Goal: Information Seeking & Learning: Compare options

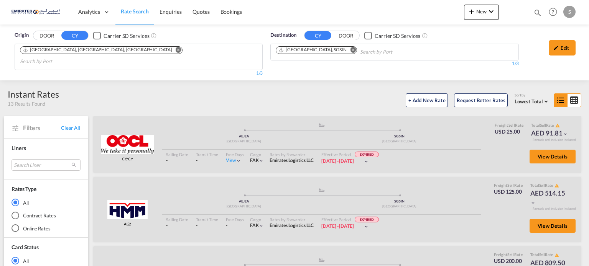
click at [345, 53] on button "Remove" at bounding box center [350, 51] width 11 height 8
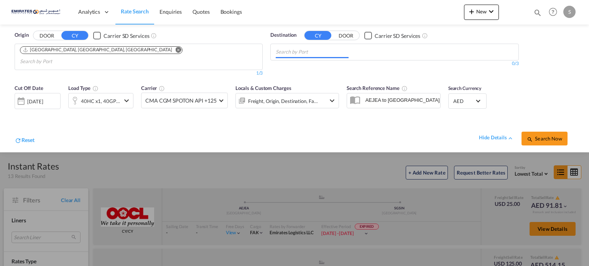
paste input "[GEOGRAPHIC_DATA]"
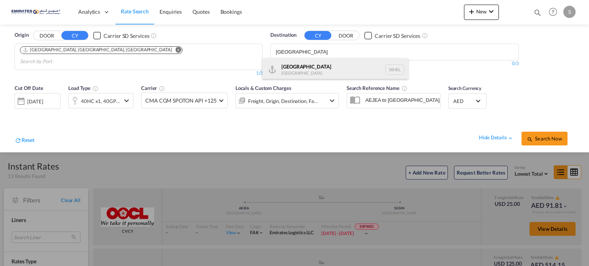
type input "[GEOGRAPHIC_DATA]"
click at [291, 71] on div "Helsingborg [GEOGRAPHIC_DATA] [GEOGRAPHIC_DATA]" at bounding box center [335, 69] width 146 height 23
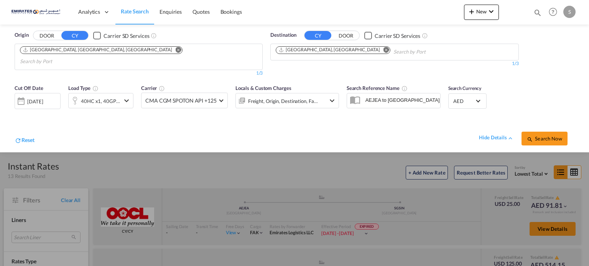
click at [33, 98] on div "[DATE]" at bounding box center [35, 101] width 16 height 7
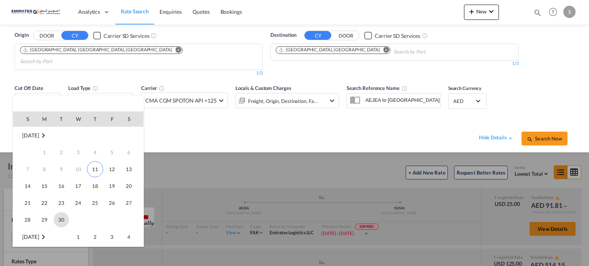
click at [62, 217] on span "30" at bounding box center [61, 219] width 15 height 15
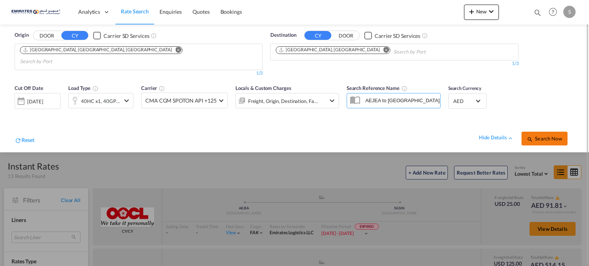
click at [530, 136] on md-icon "icon-magnify" at bounding box center [530, 139] width 6 height 6
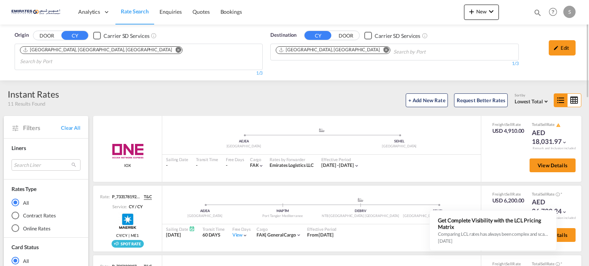
click at [378, 49] on button "Remove" at bounding box center [383, 51] width 11 height 8
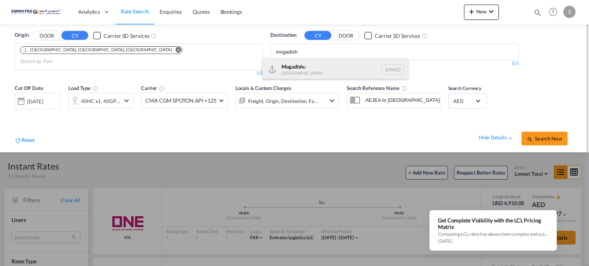
type input "mogadish"
click at [296, 71] on div "Mogadish u [GEOGRAPHIC_DATA] SOMGQ" at bounding box center [335, 69] width 146 height 23
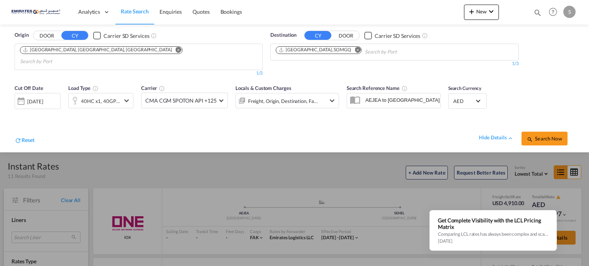
click at [531, 136] on md-icon "icon-magnify" at bounding box center [530, 139] width 6 height 6
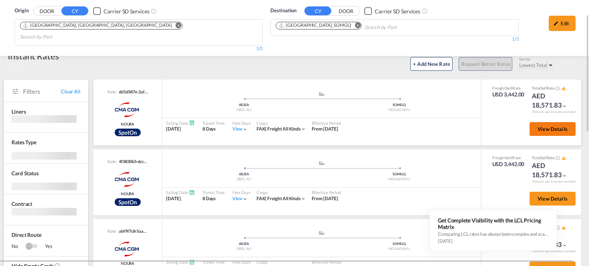
scroll to position [36, 0]
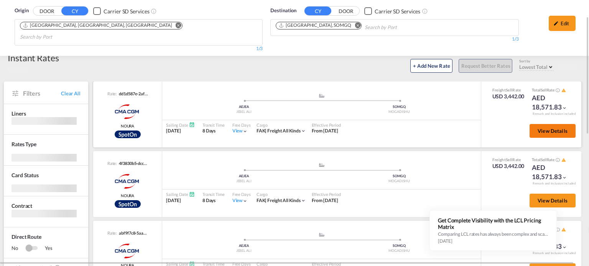
click at [537, 128] on span "View Details" at bounding box center [552, 131] width 30 height 6
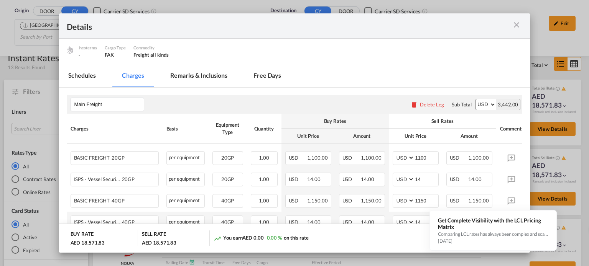
scroll to position [153, 0]
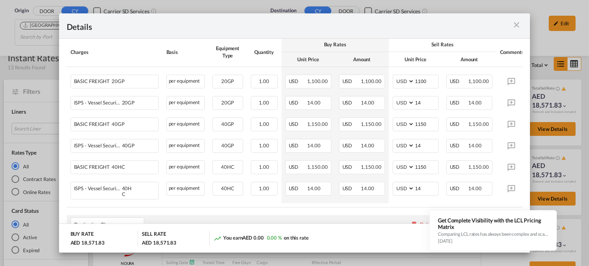
click at [512, 25] on md-icon "icon-close m-3 fg-AAA8AD cursor" at bounding box center [516, 24] width 9 height 9
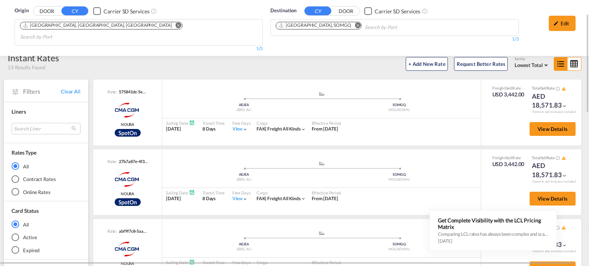
click at [355, 26] on md-icon "Remove" at bounding box center [358, 26] width 6 height 6
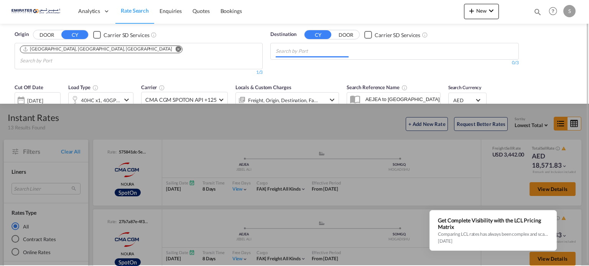
scroll to position [0, 0]
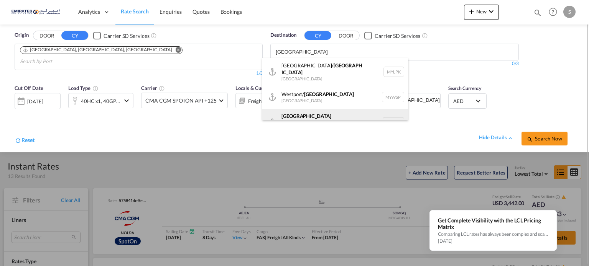
type input "[GEOGRAPHIC_DATA]"
click at [347, 113] on div "[GEOGRAPHIC_DATA] ([GEOGRAPHIC_DATA]) [GEOGRAPHIC_DATA] MYPKG" at bounding box center [335, 123] width 146 height 28
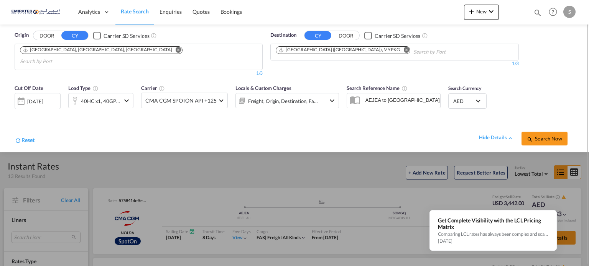
click at [551, 132] on button "Search Now" at bounding box center [544, 139] width 46 height 14
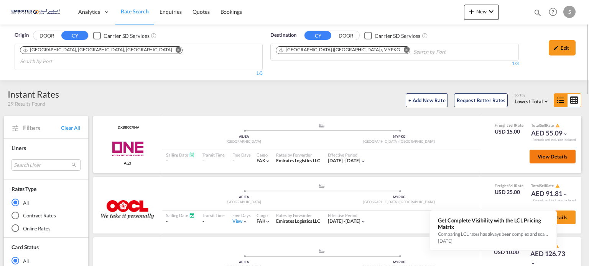
click at [539, 154] on span "View Details" at bounding box center [552, 157] width 30 height 6
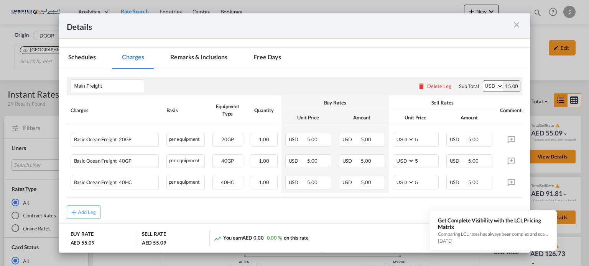
scroll to position [107, 0]
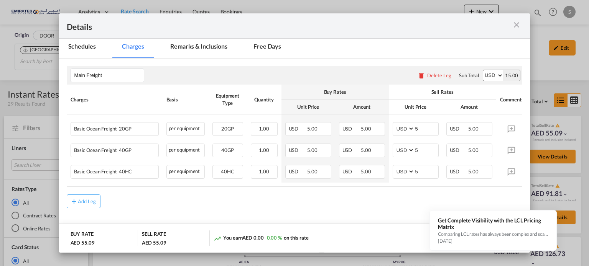
click at [515, 22] on md-icon "icon-close m-3 fg-AAA8AD cursor" at bounding box center [516, 24] width 9 height 9
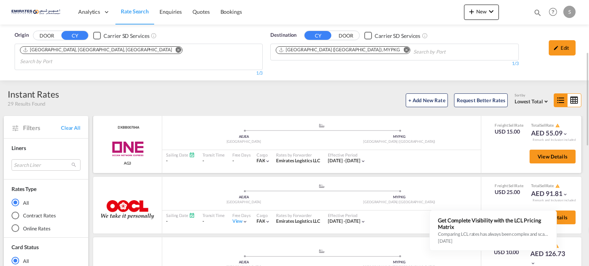
scroll to position [38, 0]
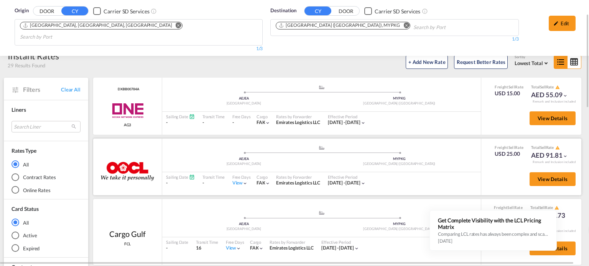
click at [241, 180] on div "View" at bounding box center [240, 183] width 16 height 7
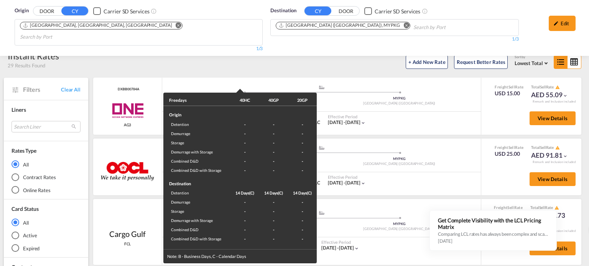
click at [409, 174] on div "Freedays 40HC 40GP 20GP Origin Detention - - - Demurrage - - - Storage - - - De…" at bounding box center [294, 133] width 589 height 266
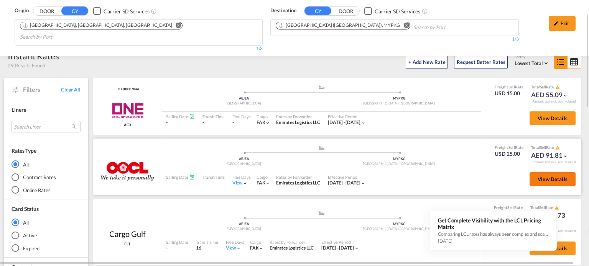
click at [543, 176] on span "View Details" at bounding box center [552, 179] width 30 height 6
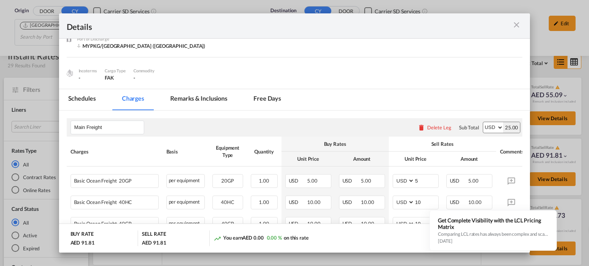
scroll to position [107, 0]
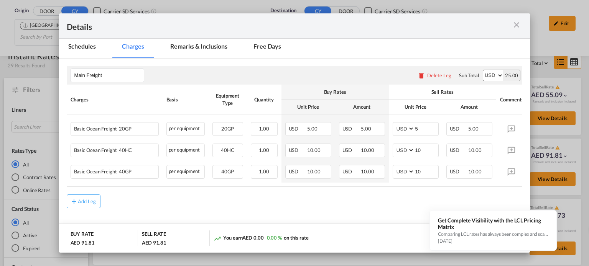
click at [512, 25] on md-icon "icon-close m-3 fg-AAA8AD cursor" at bounding box center [516, 24] width 9 height 9
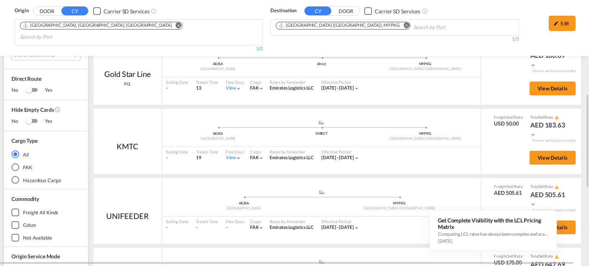
scroll to position [230, 0]
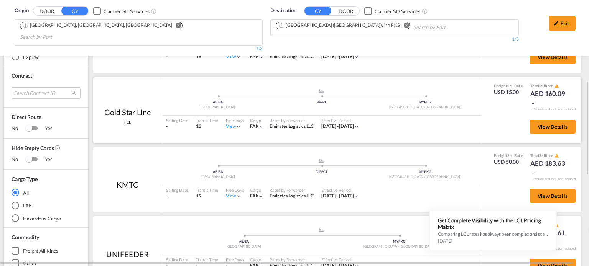
click at [234, 119] on div "Free Days View -" at bounding box center [235, 124] width 26 height 16
click at [230, 123] on div "View" at bounding box center [234, 126] width 16 height 7
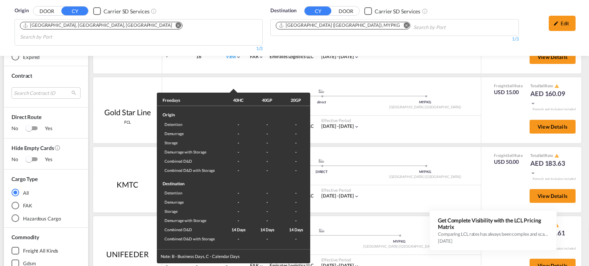
click at [409, 133] on div "Freedays 40HC 40GP 20GP Origin Detention - - - Demurrage - - - Storage - - - De…" at bounding box center [294, 133] width 589 height 266
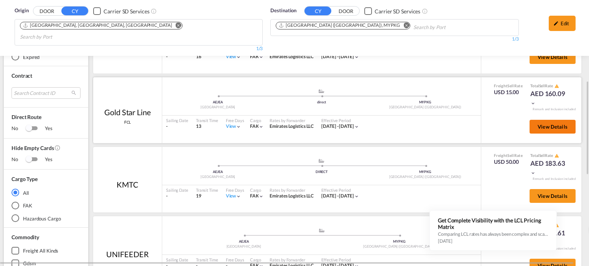
click at [537, 124] on span "View Details" at bounding box center [552, 127] width 30 height 6
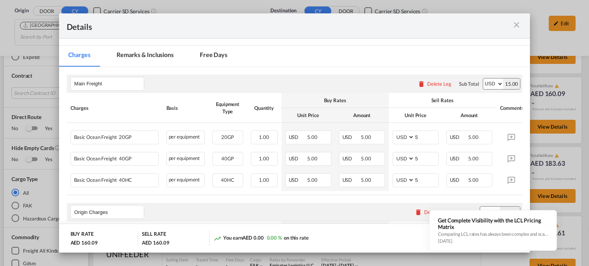
scroll to position [115, 0]
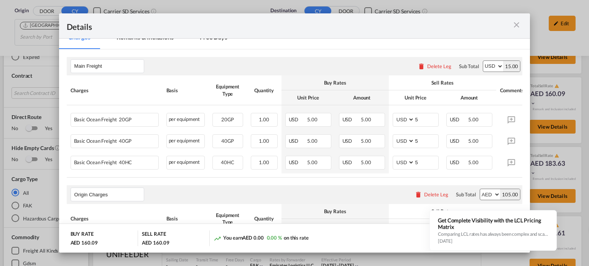
click at [515, 21] on md-icon "icon-close m-3 fg-AAA8AD cursor" at bounding box center [516, 24] width 9 height 9
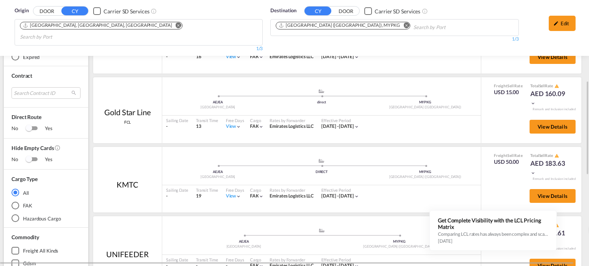
click at [398, 27] on button "Remove" at bounding box center [403, 26] width 11 height 8
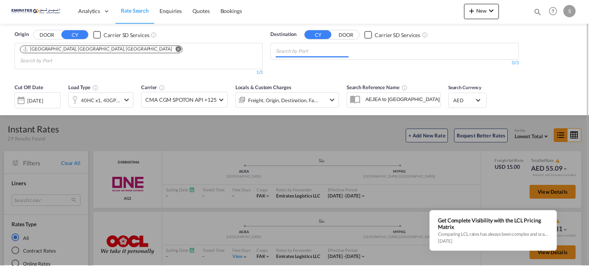
scroll to position [0, 0]
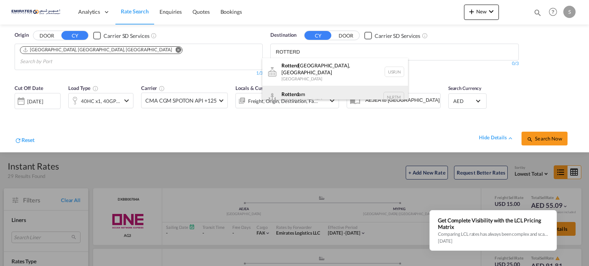
type input "ROTTERD"
click at [286, 92] on div "Rotterd am [GEOGRAPHIC_DATA] NLRTM" at bounding box center [335, 97] width 146 height 23
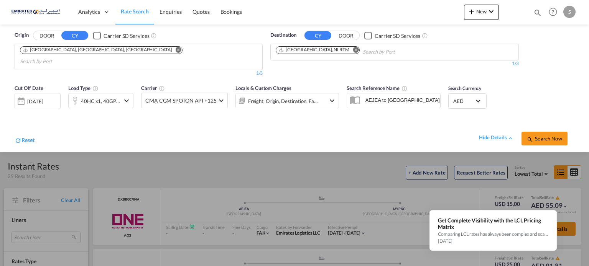
click at [536, 136] on span "Search Now" at bounding box center [544, 139] width 35 height 6
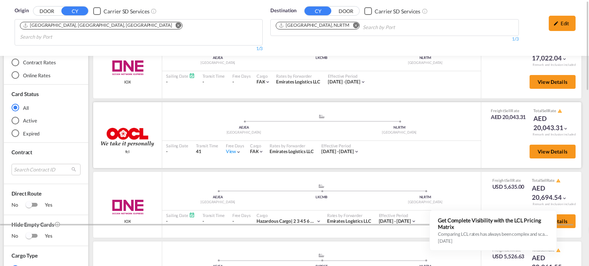
scroll to position [115, 0]
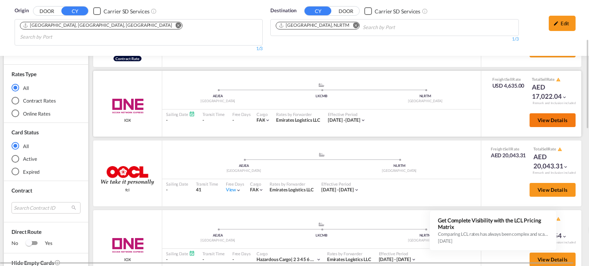
click at [539, 117] on span "View Details" at bounding box center [552, 120] width 30 height 6
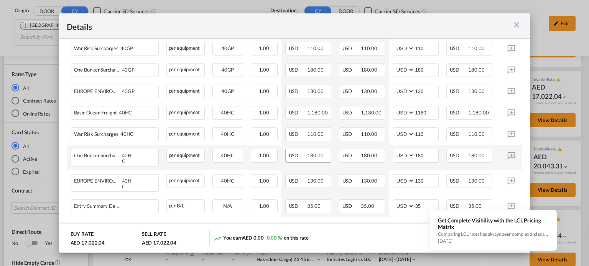
scroll to position [322, 0]
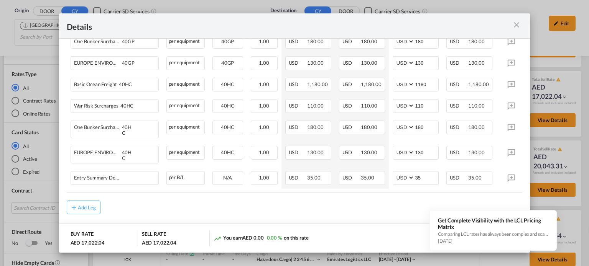
click at [516, 24] on md-icon "icon-close m-3 fg-AAA8AD cursor" at bounding box center [516, 24] width 9 height 9
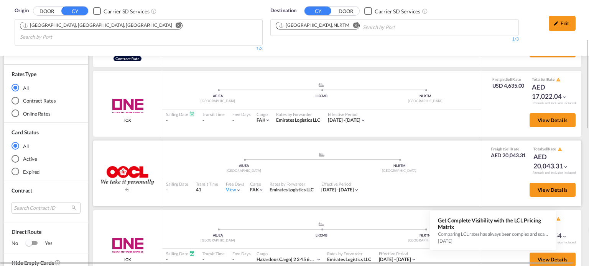
click at [232, 187] on div "View" at bounding box center [234, 190] width 16 height 7
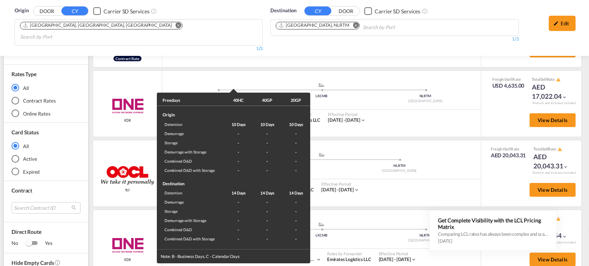
click at [374, 178] on div "Freedays 40HC 40GP 20GP Origin Detention 10 Days 10 Days 10 Days Demurrage - - …" at bounding box center [294, 133] width 589 height 266
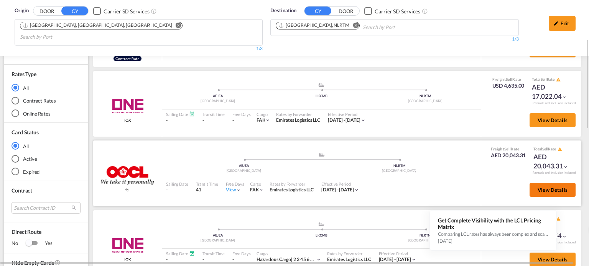
click at [540, 187] on span "View Details" at bounding box center [552, 190] width 30 height 6
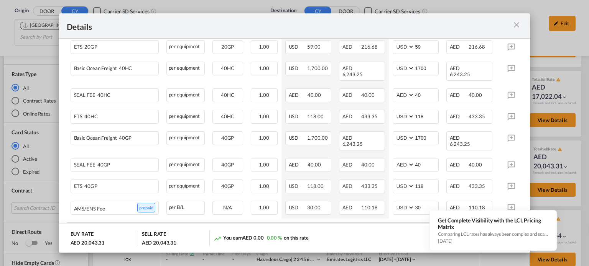
scroll to position [258, 0]
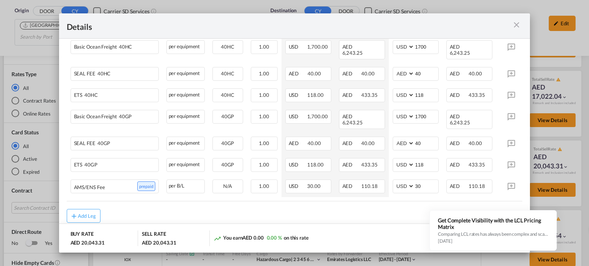
click at [519, 23] on md-icon "icon-close m-3 fg-AAA8AD cursor" at bounding box center [516, 24] width 9 height 9
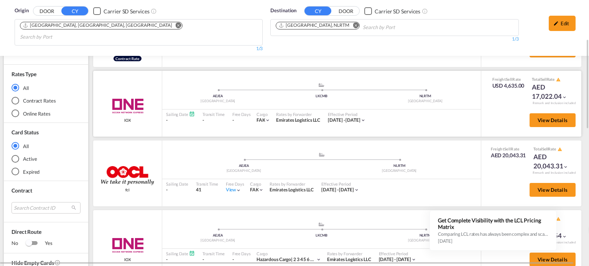
scroll to position [230, 0]
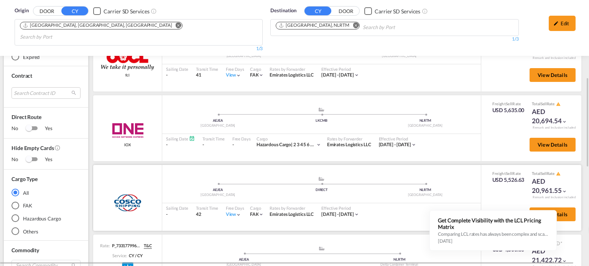
click at [225, 204] on div "Free Days View -" at bounding box center [235, 212] width 26 height 16
click at [235, 212] on div "View" at bounding box center [234, 215] width 16 height 7
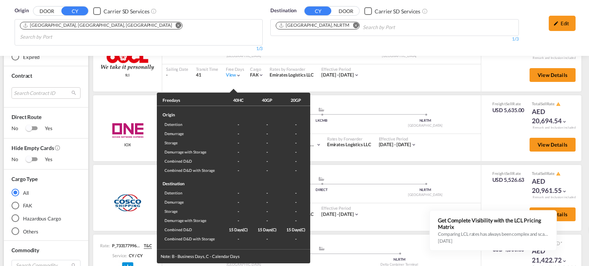
click at [420, 207] on div "Freedays 40HC 40GP 20GP Origin Detention - - - Demurrage - - - Storage - - - De…" at bounding box center [294, 133] width 589 height 266
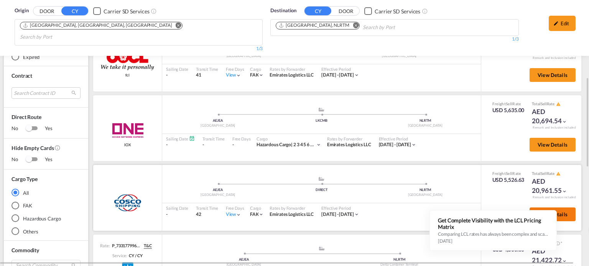
click at [549, 212] on span "View Details" at bounding box center [552, 215] width 30 height 6
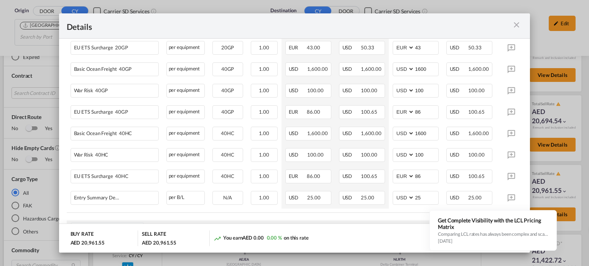
click at [521, 27] on md-icon "icon-close m-3 fg-AAA8AD cursor" at bounding box center [516, 24] width 9 height 9
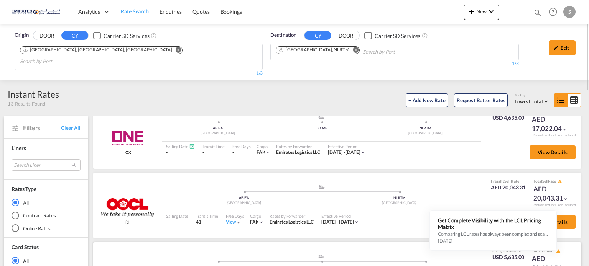
scroll to position [0, 0]
